Goal: Task Accomplishment & Management: Manage account settings

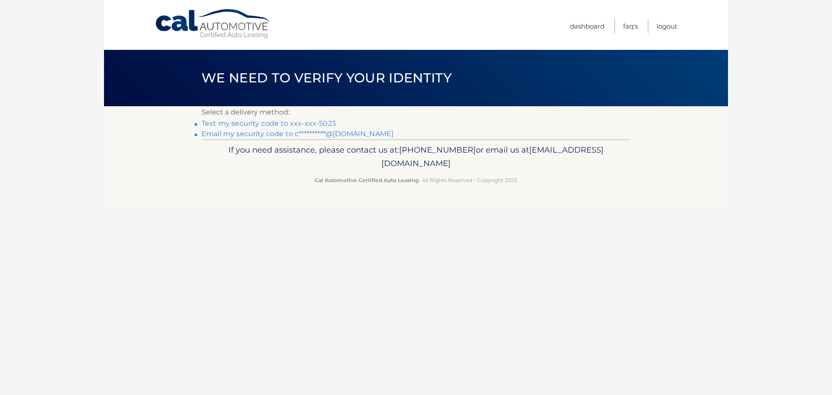
click at [335, 132] on link "**********" at bounding box center [297, 134] width 192 height 8
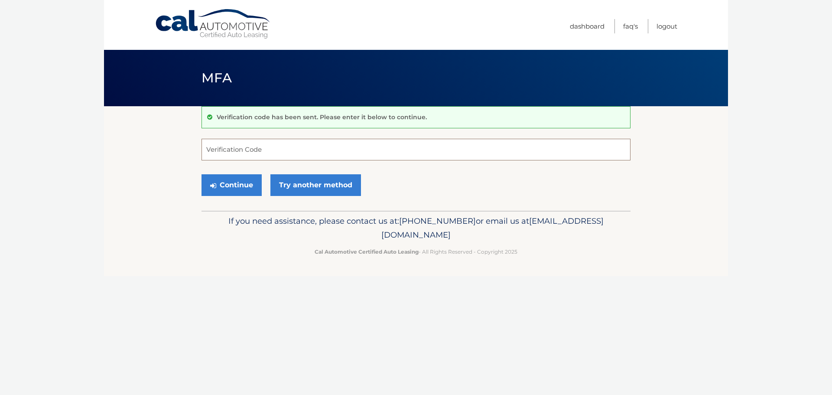
click at [259, 146] on input "Verification Code" at bounding box center [415, 150] width 429 height 22
paste input "309783"
click at [239, 181] on button "Continue" at bounding box center [231, 185] width 60 height 22
click at [249, 150] on input "309783" at bounding box center [415, 150] width 429 height 22
type input "309783"
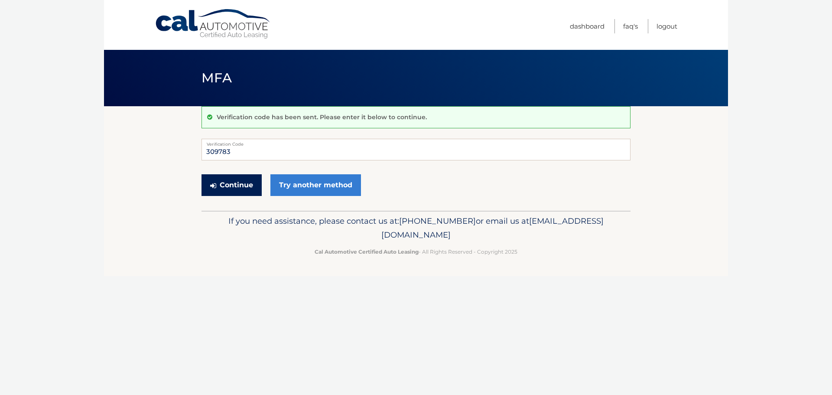
click at [223, 183] on button "Continue" at bounding box center [231, 185] width 60 height 22
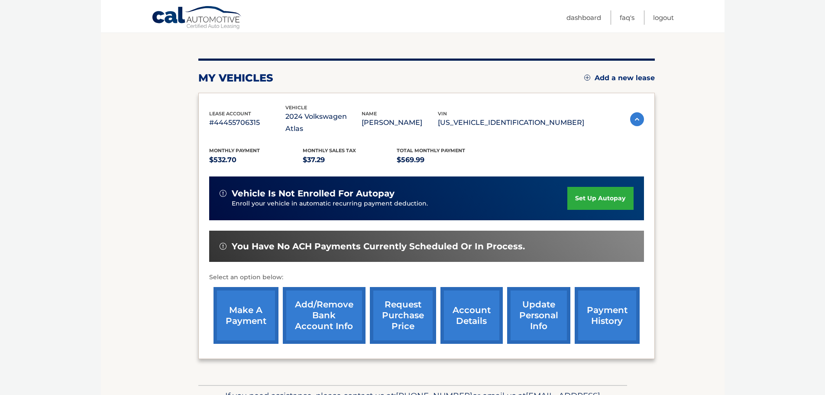
scroll to position [87, 0]
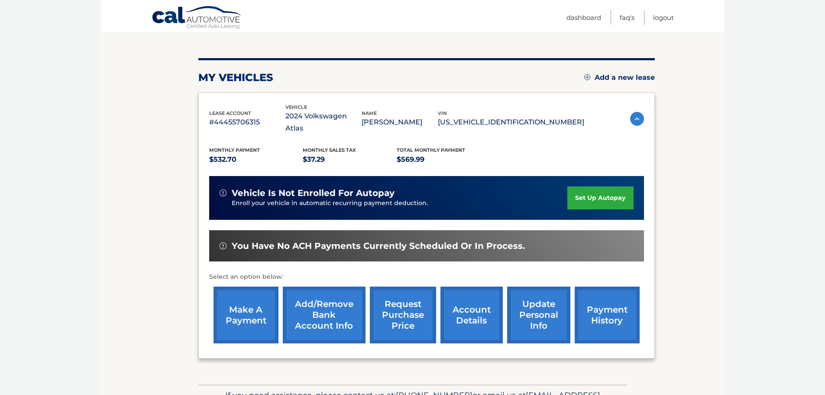
click at [477, 304] on link "account details" at bounding box center [472, 314] width 62 height 57
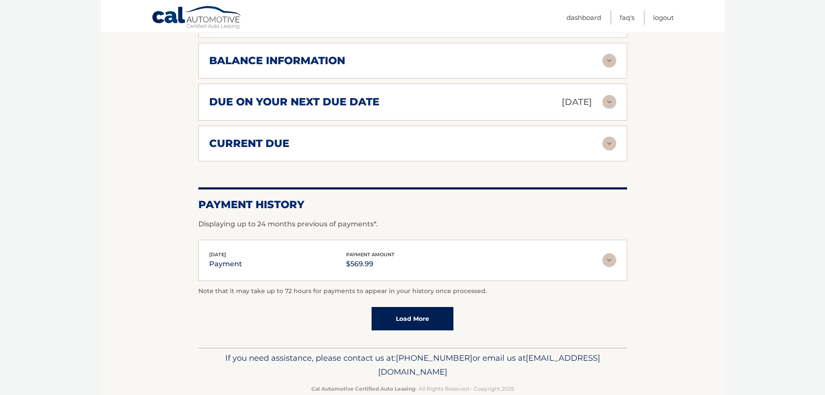
scroll to position [551, 0]
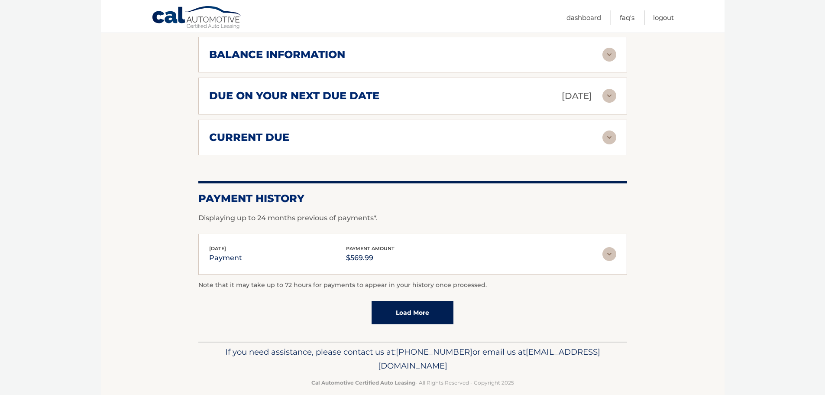
click at [609, 247] on img at bounding box center [610, 254] width 14 height 14
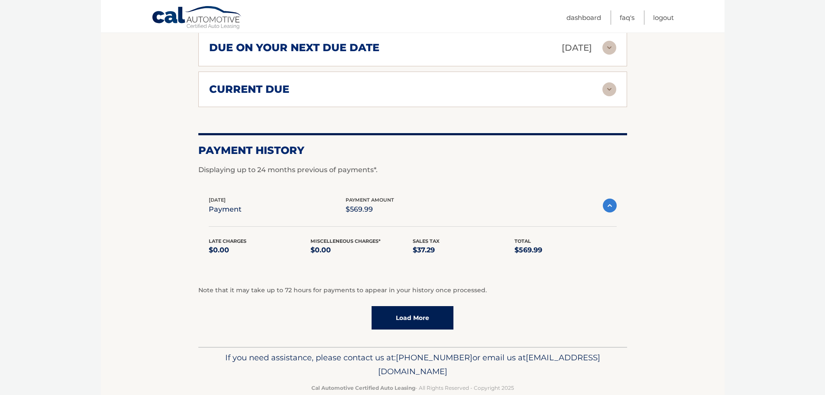
scroll to position [605, 0]
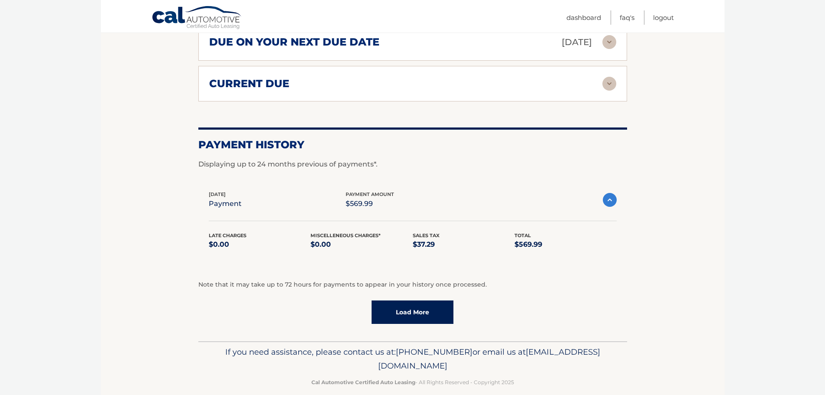
click at [428, 300] on link "Load More" at bounding box center [413, 311] width 82 height 23
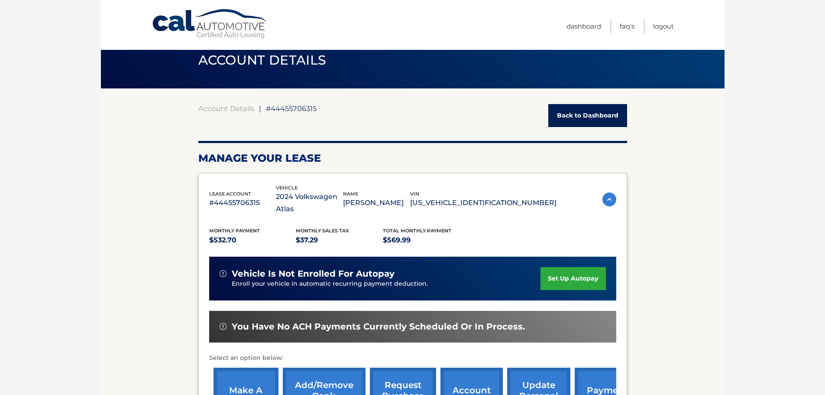
scroll to position [0, 0]
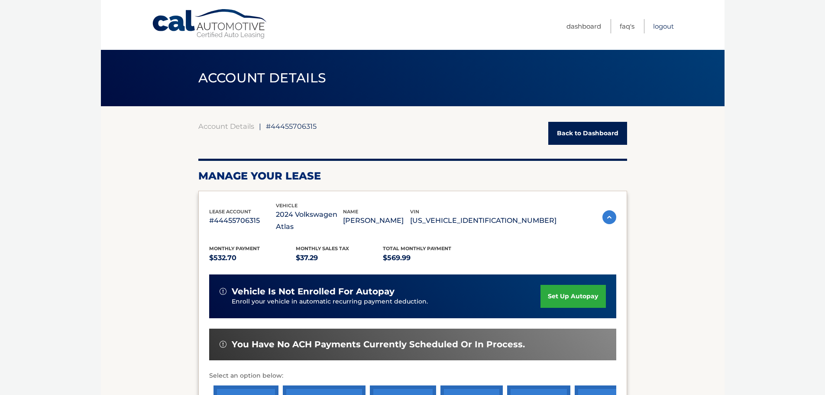
click at [668, 24] on link "Logout" at bounding box center [663, 26] width 21 height 14
